Goal: Feedback & Contribution: Submit feedback/report problem

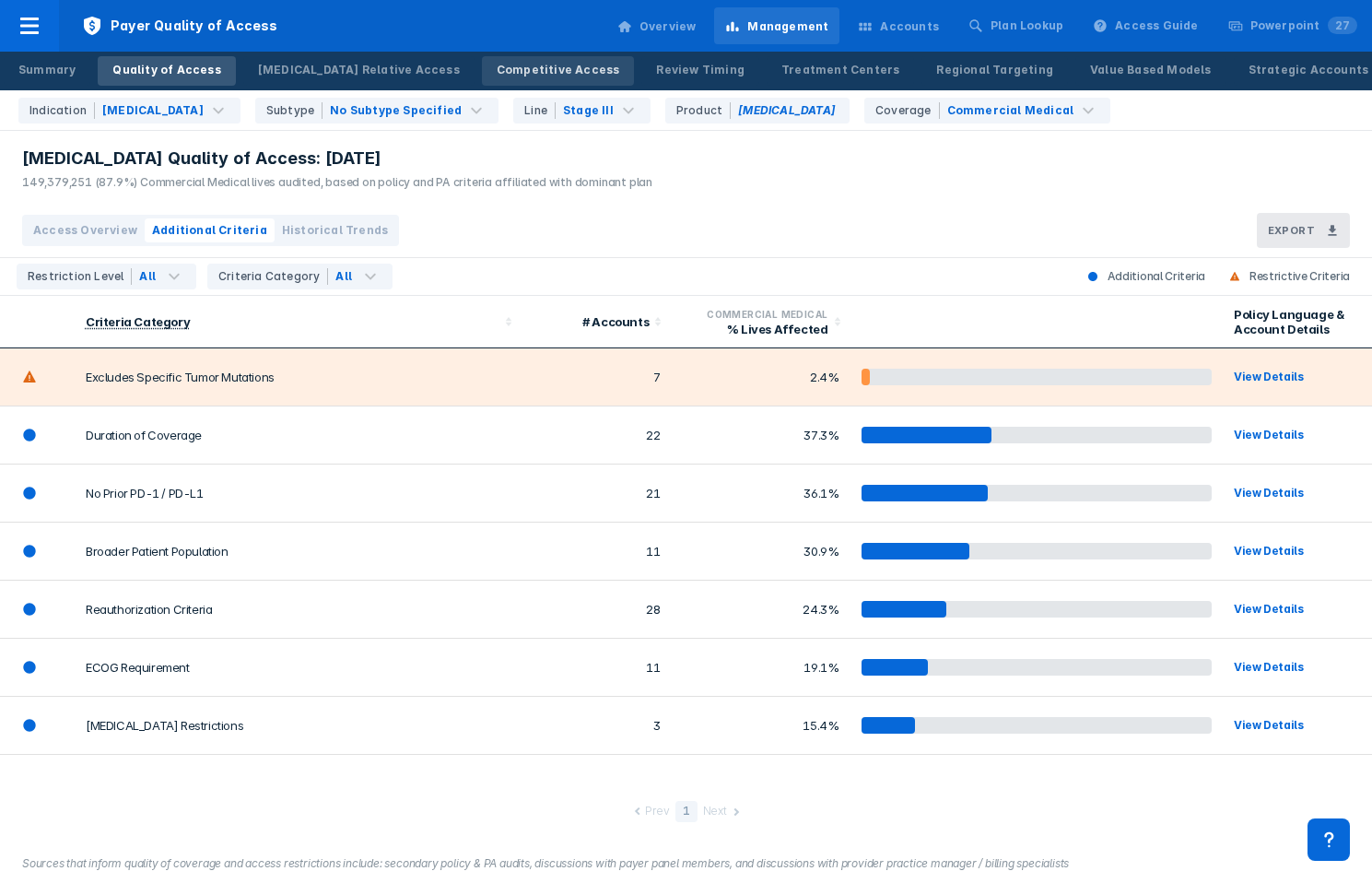
click at [497, 68] on div "Competitive Access" at bounding box center [558, 70] width 123 height 17
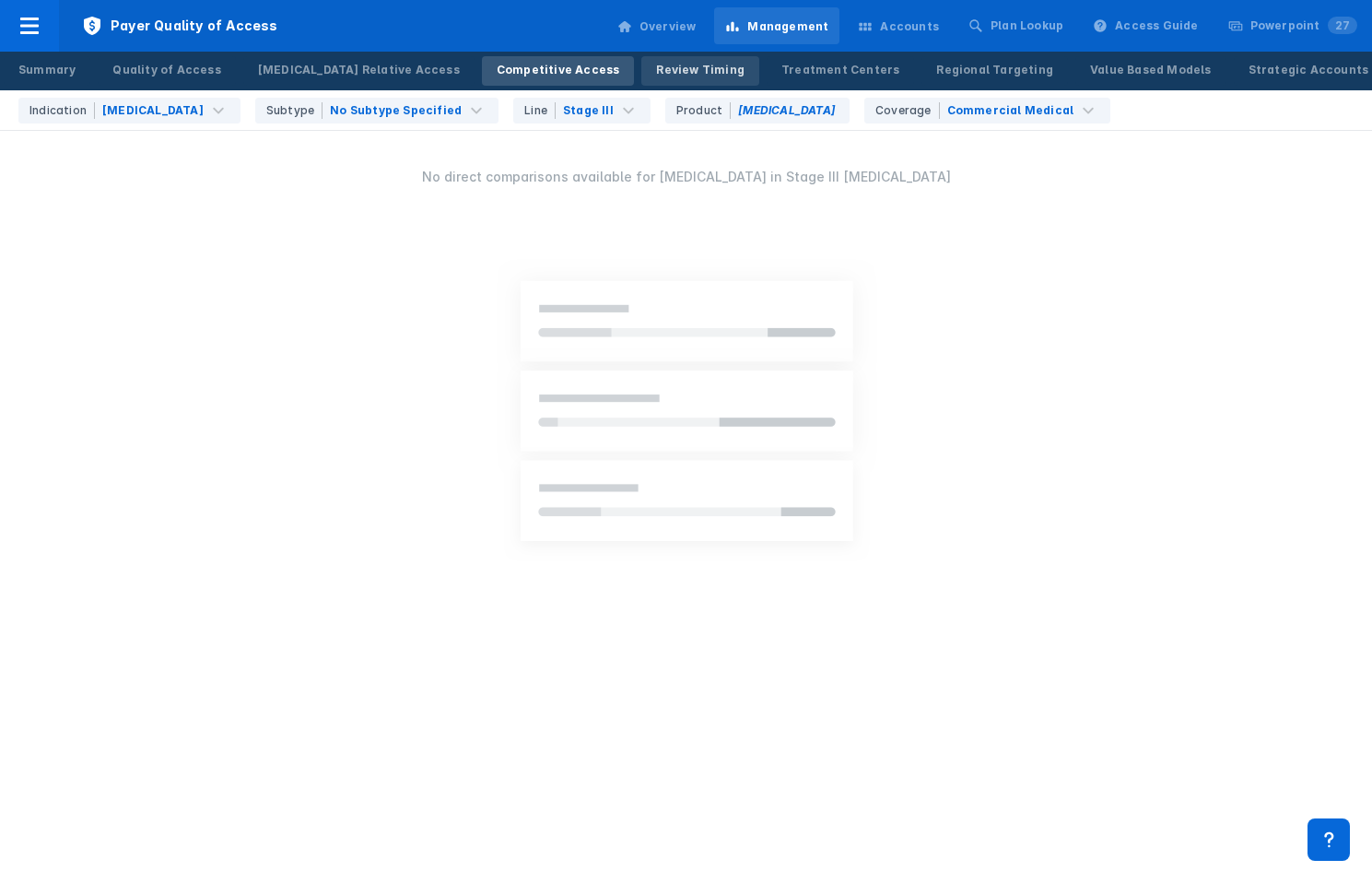
click at [656, 67] on div "Review Timing" at bounding box center [701, 70] width 89 height 17
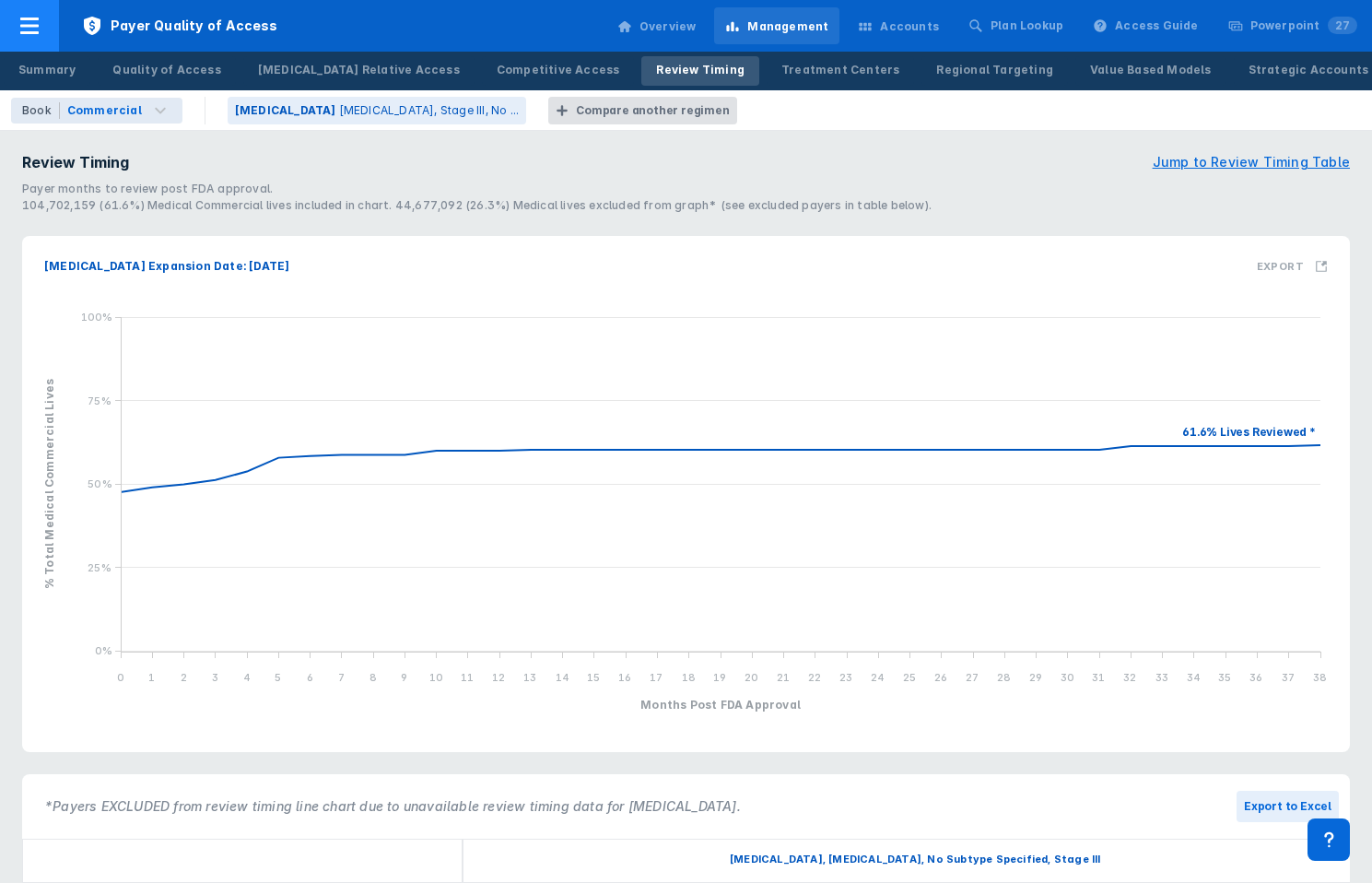
click at [50, 16] on div at bounding box center [30, 26] width 59 height 51
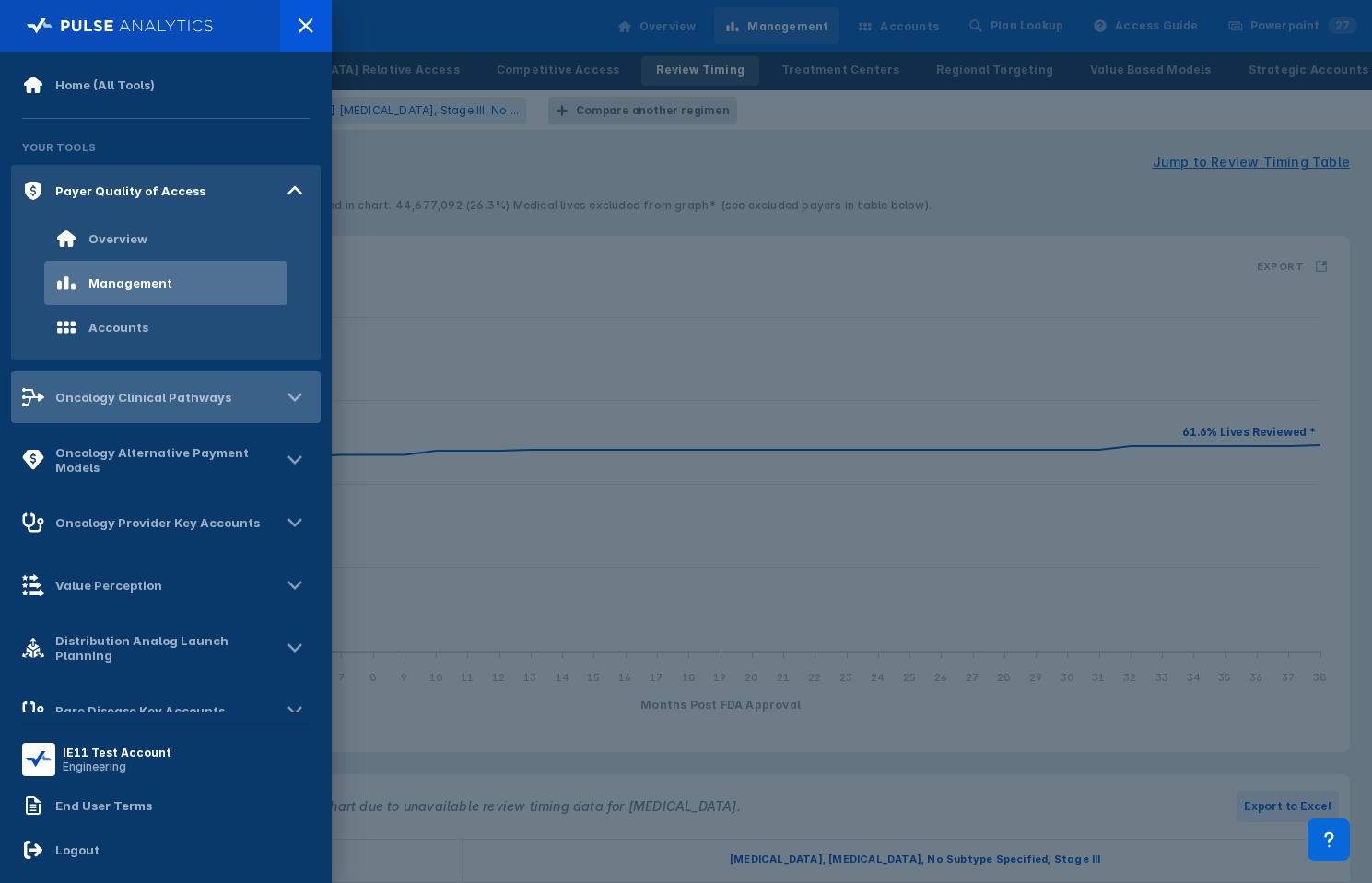
click at [78, 396] on div "Oncology Clinical Pathways" at bounding box center [143, 397] width 176 height 15
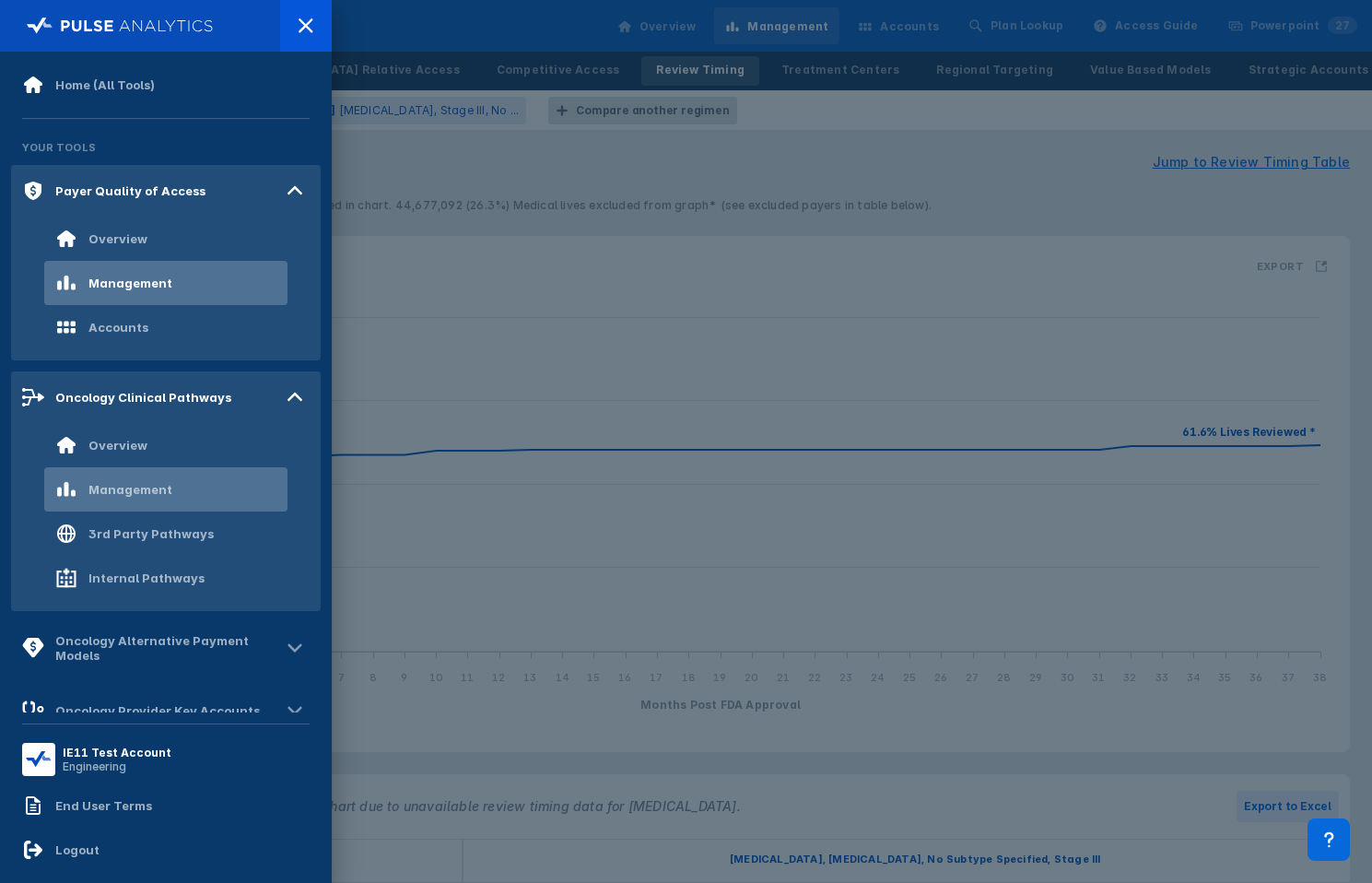
click at [113, 471] on div "Management" at bounding box center [165, 489] width 243 height 44
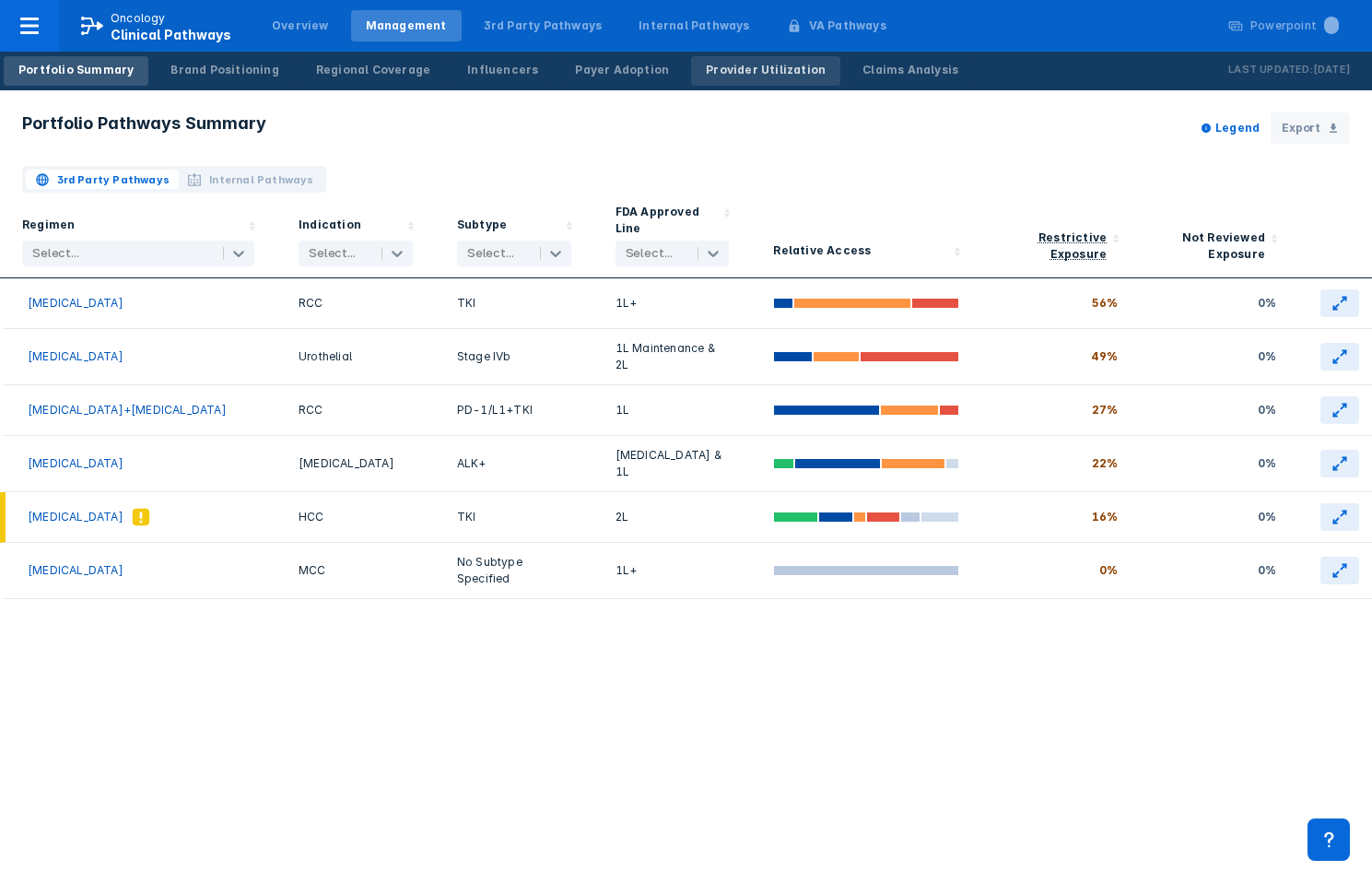
click at [706, 75] on div "Provider Utilization" at bounding box center [766, 70] width 120 height 17
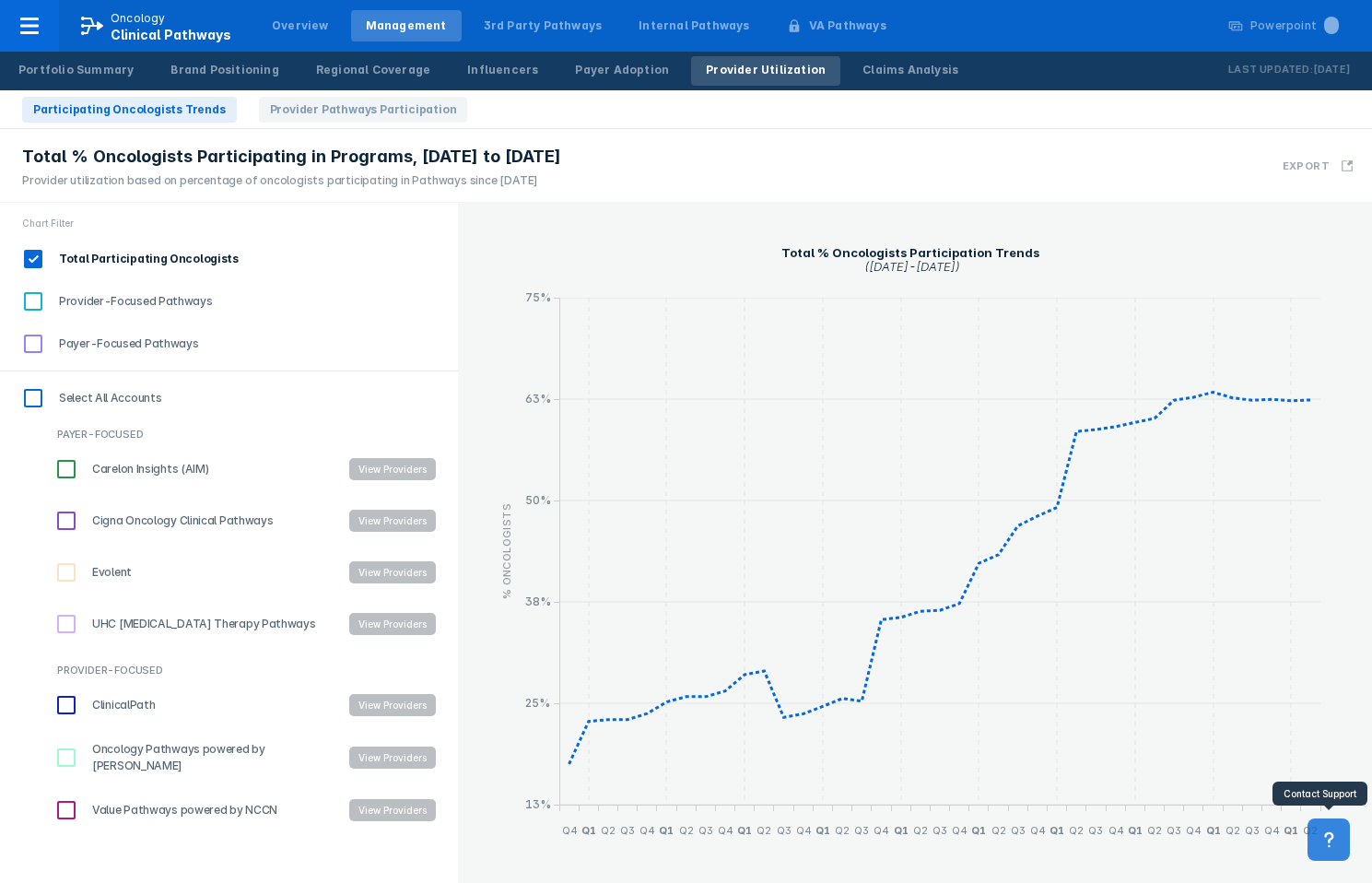
click at [1321, 837] on icon at bounding box center [1329, 840] width 21 height 21
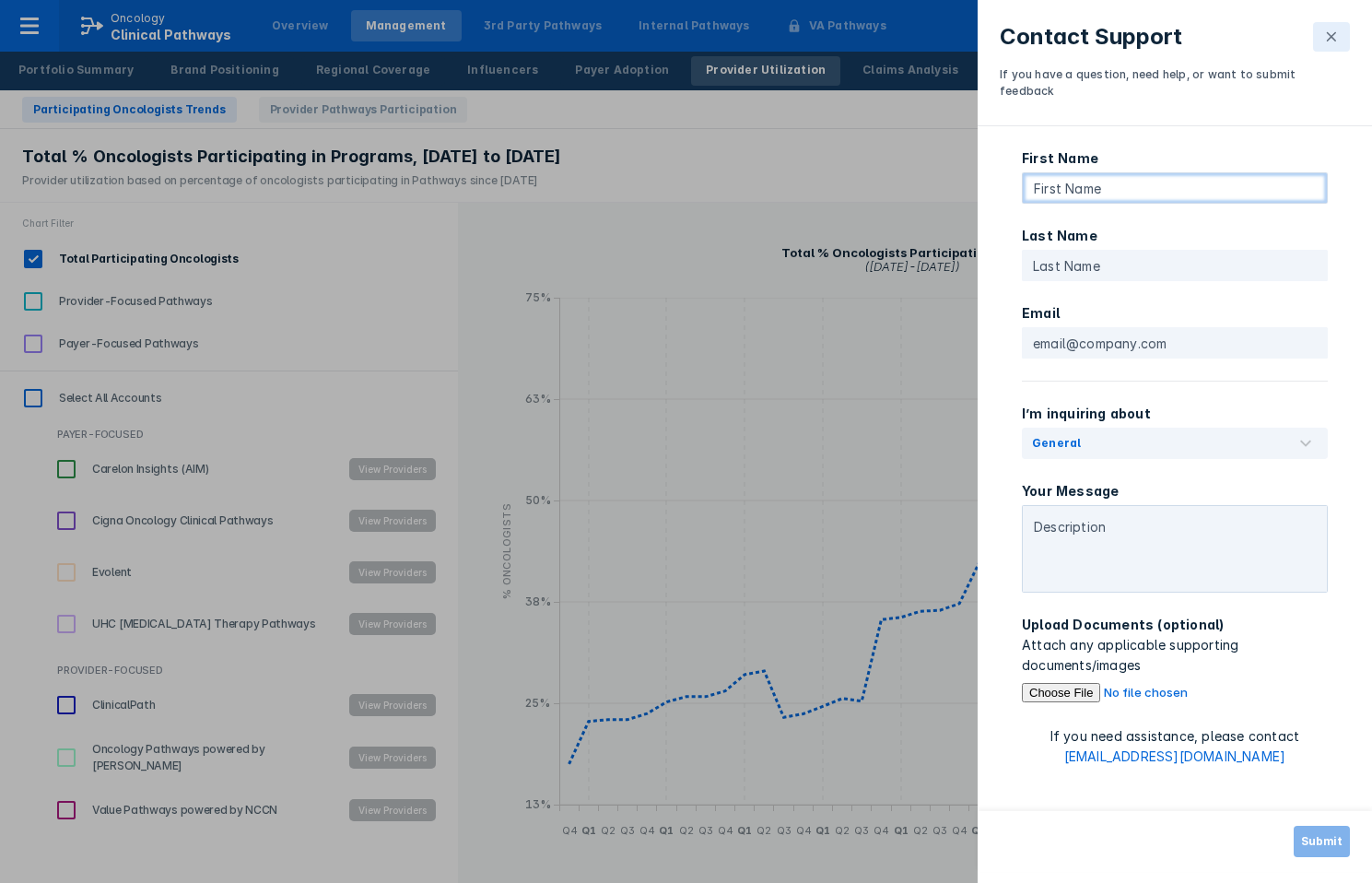
click at [1136, 172] on input "text" at bounding box center [1174, 188] width 306 height 32
type input "testing"
type input "test"
type input "test@test.com"
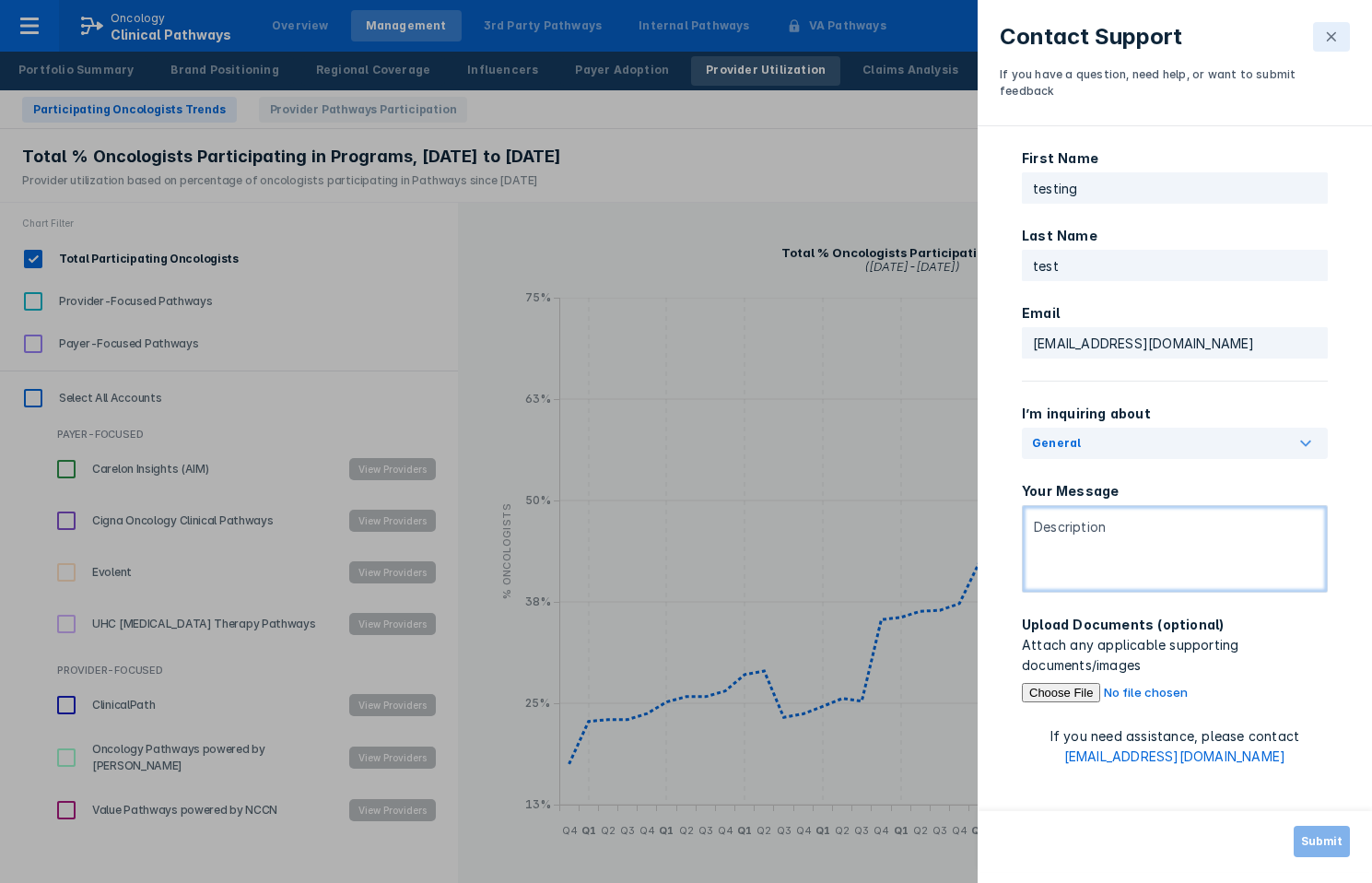
click at [1089, 542] on textarea at bounding box center [1174, 548] width 306 height 88
type textarea "test message"
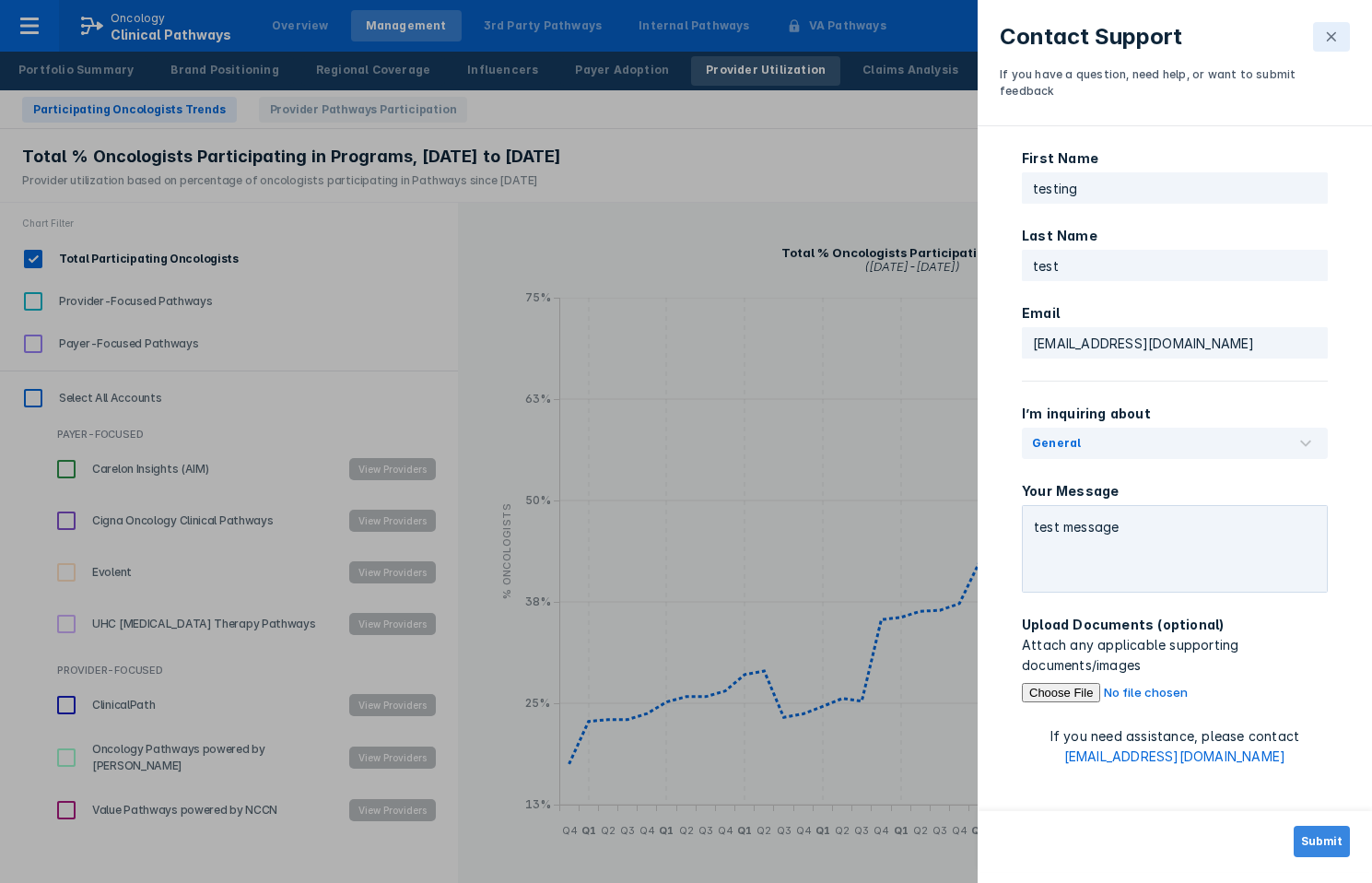
click at [1337, 844] on button "Submit" at bounding box center [1322, 842] width 56 height 32
